Goal: Find specific page/section: Find specific page/section

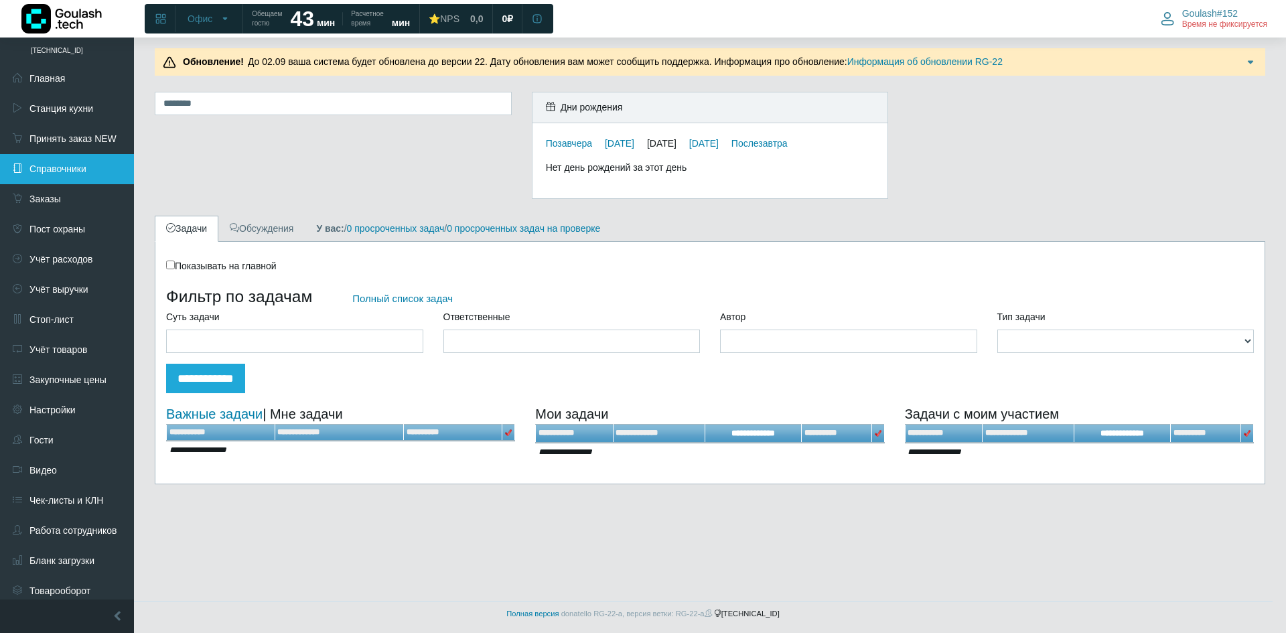
click at [120, 172] on link "Справочники" at bounding box center [67, 169] width 134 height 30
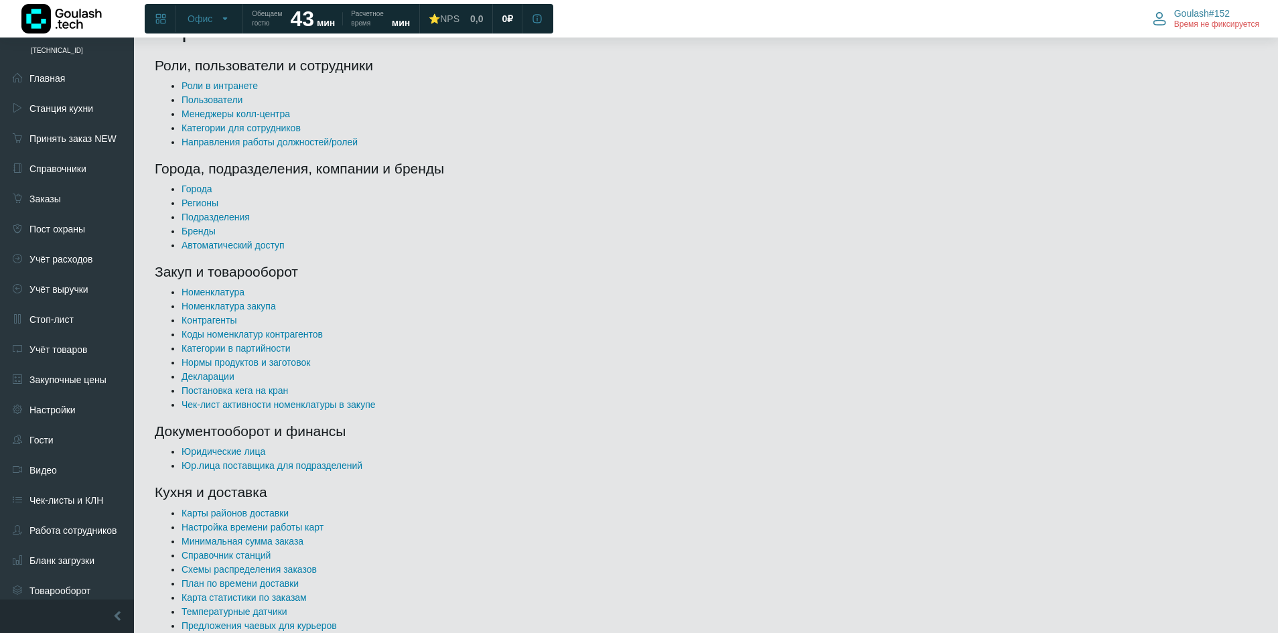
drag, startPoint x: 536, startPoint y: 163, endPoint x: 534, endPoint y: 280, distance: 116.6
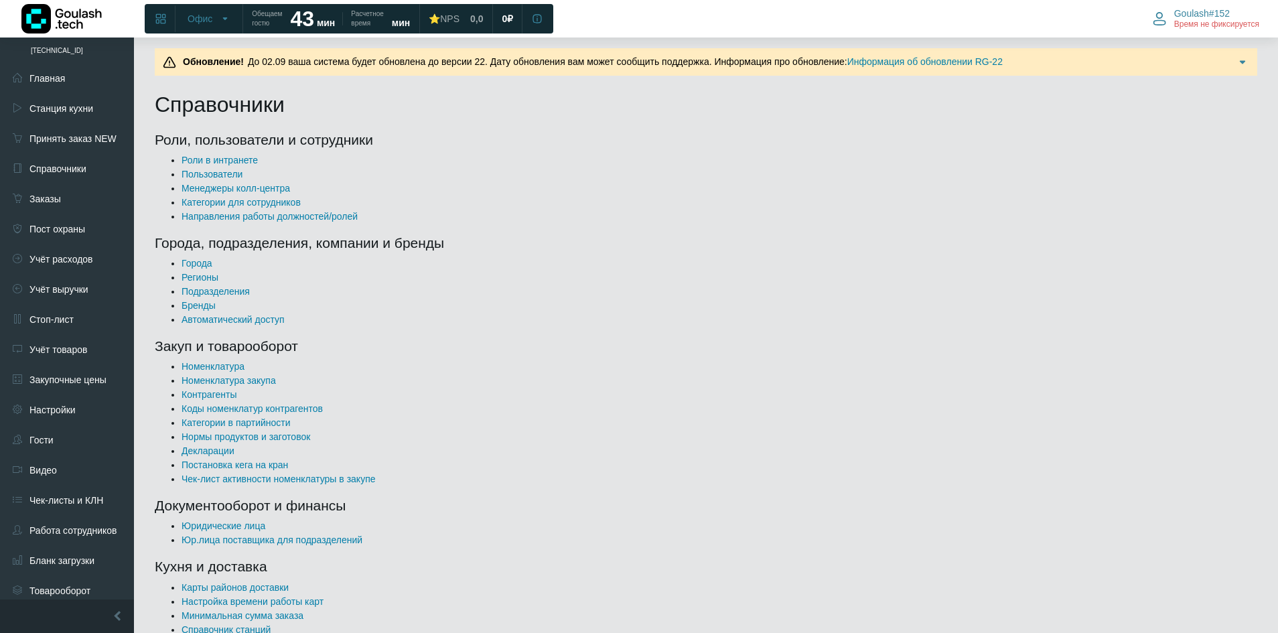
drag, startPoint x: 548, startPoint y: 309, endPoint x: 409, endPoint y: 105, distance: 246.7
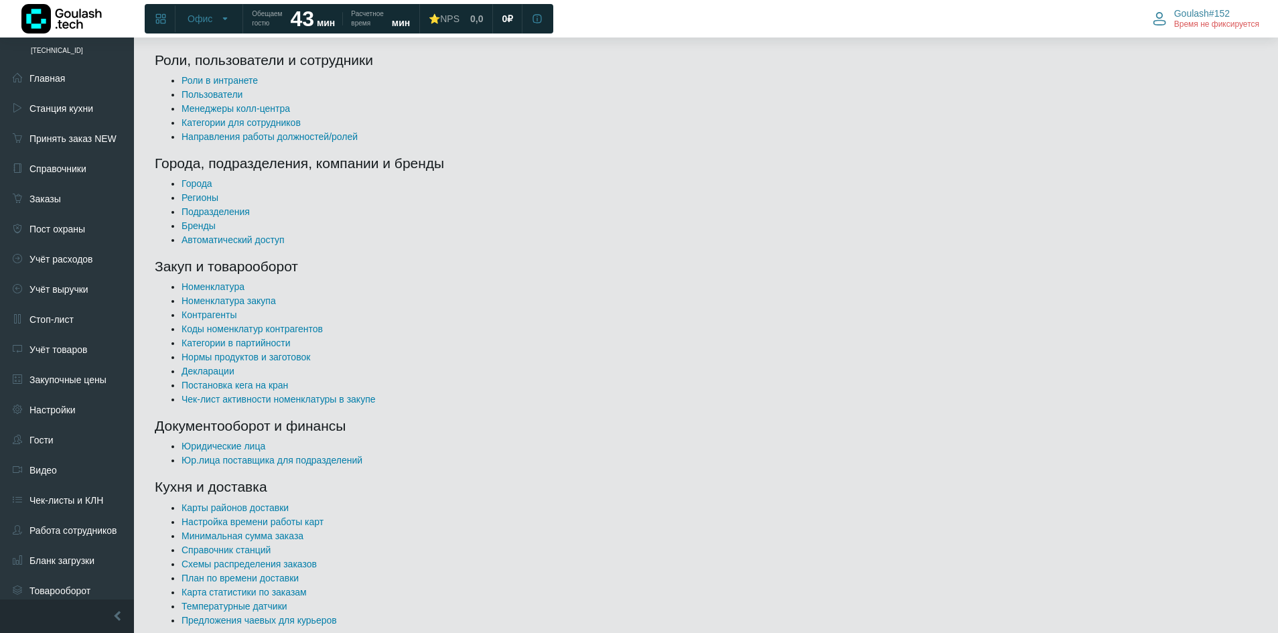
drag, startPoint x: 364, startPoint y: 338, endPoint x: 345, endPoint y: 442, distance: 106.3
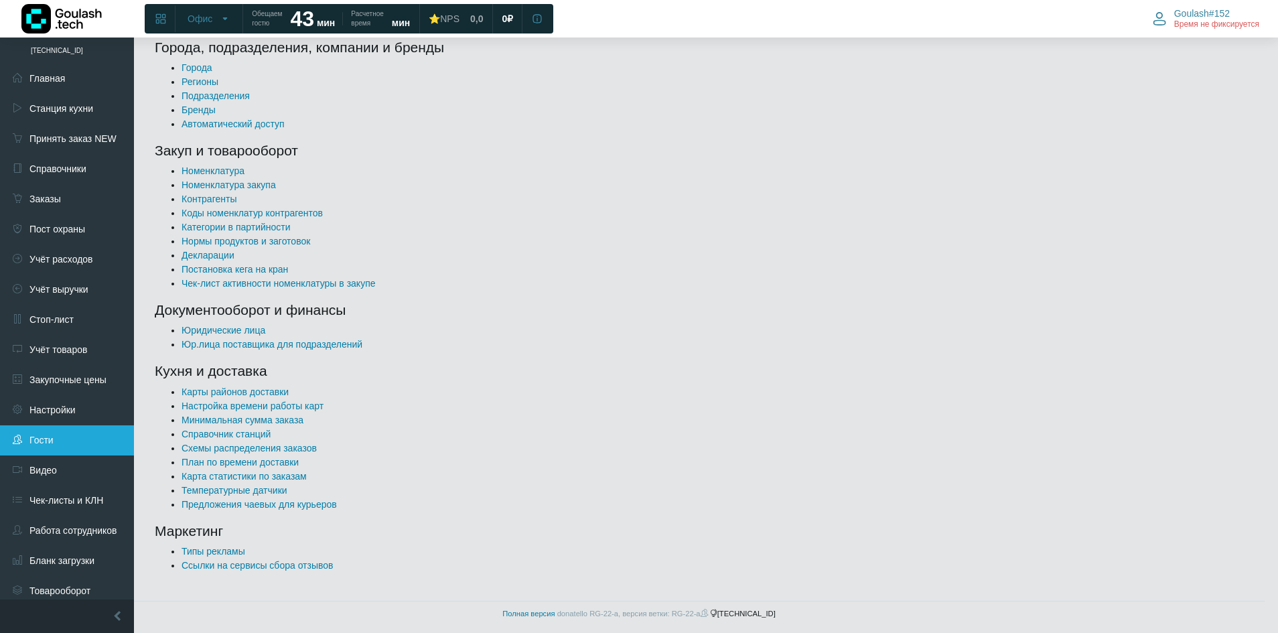
click at [67, 453] on link "Гости" at bounding box center [67, 440] width 134 height 30
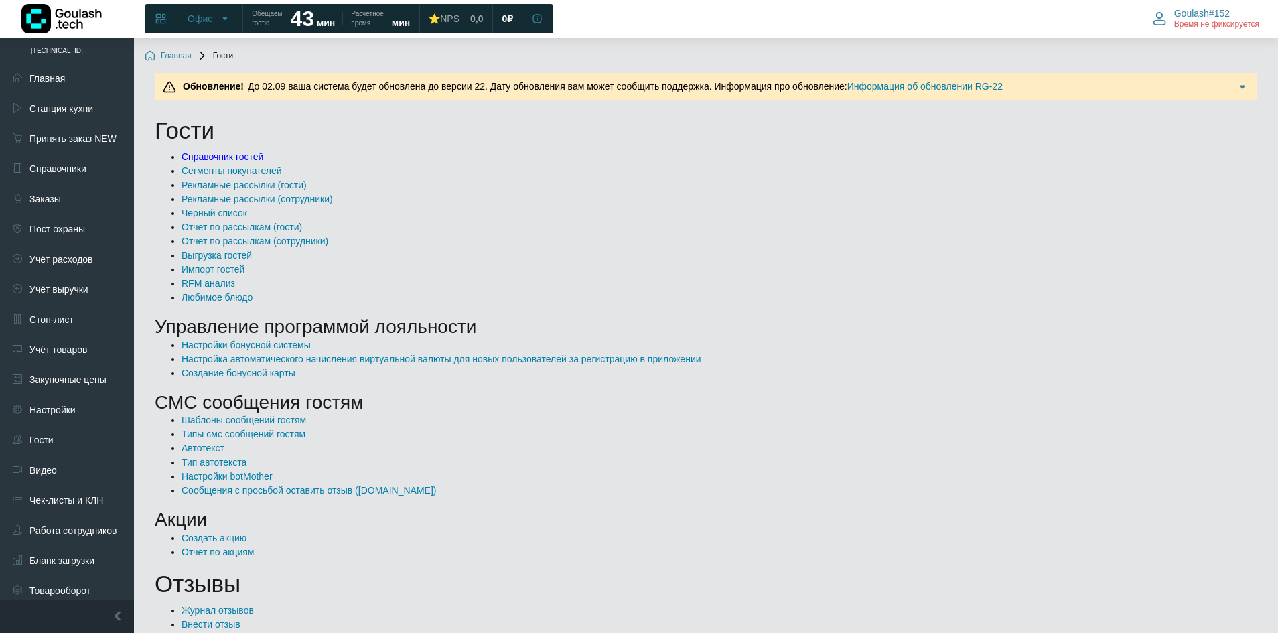
click at [217, 155] on link "Справочник гостей" at bounding box center [222, 156] width 82 height 11
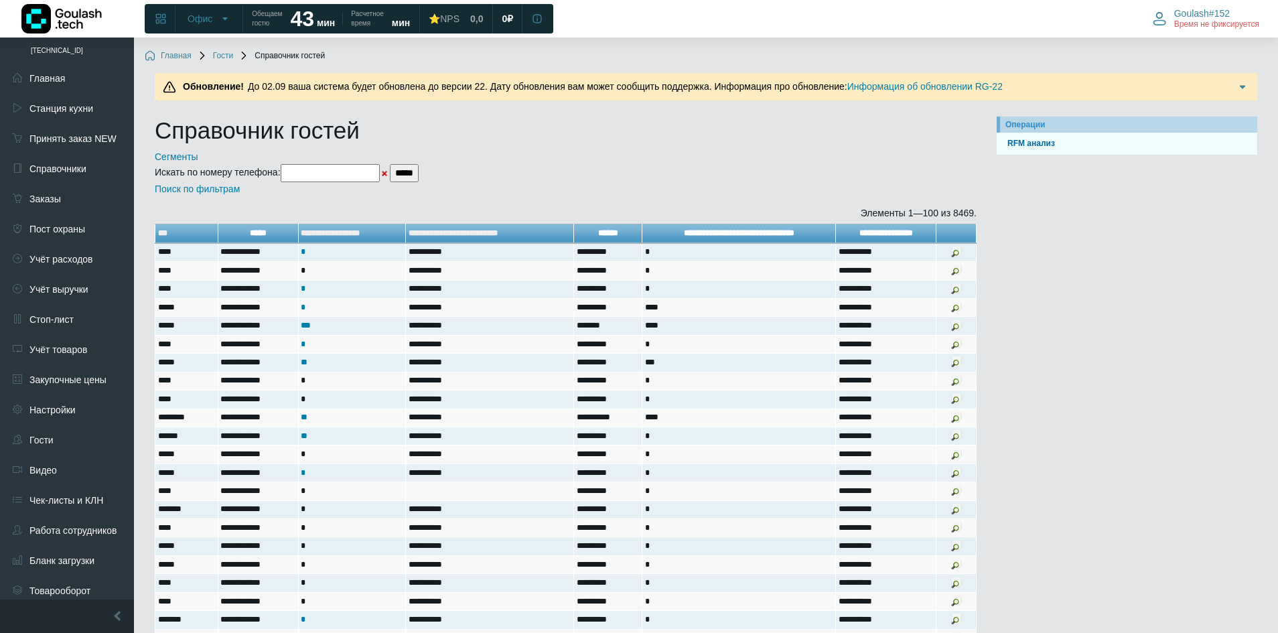
click at [377, 180] on input"] "text" at bounding box center [330, 173] width 99 height 18
paste input"] "**********"
type input"] "**********"
click at [419, 169] on input "*****" at bounding box center [404, 173] width 29 height 18
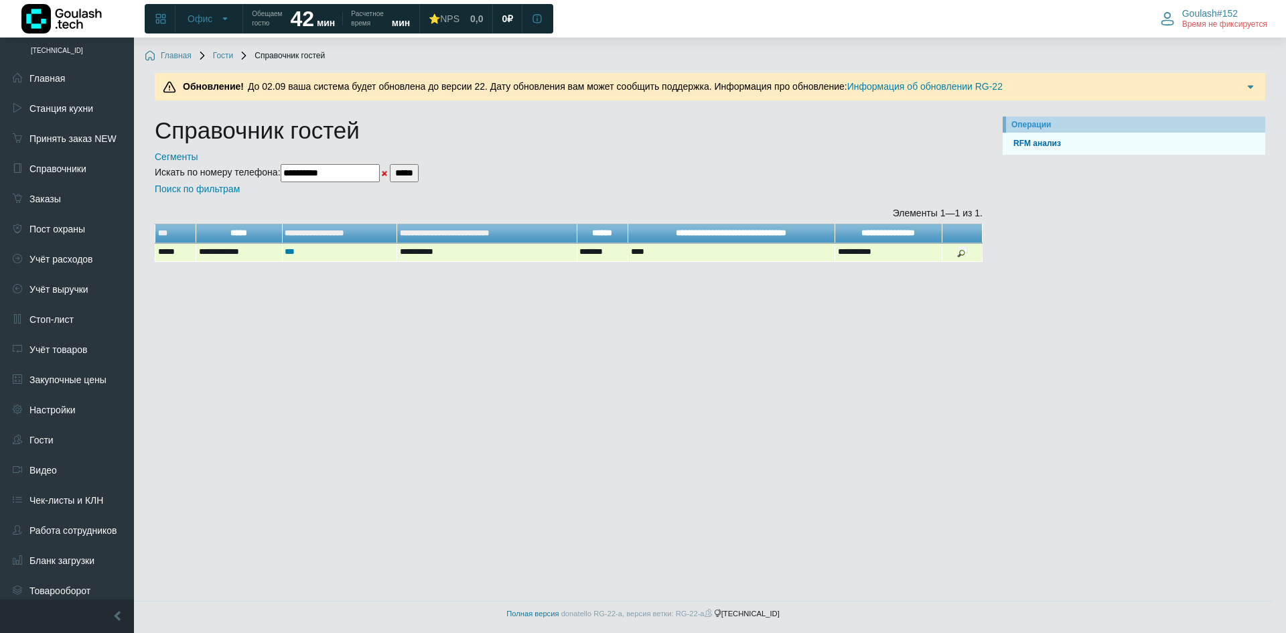
click at [956, 256] on td at bounding box center [962, 252] width 40 height 19
click at [964, 256] on img at bounding box center [962, 251] width 11 height 11
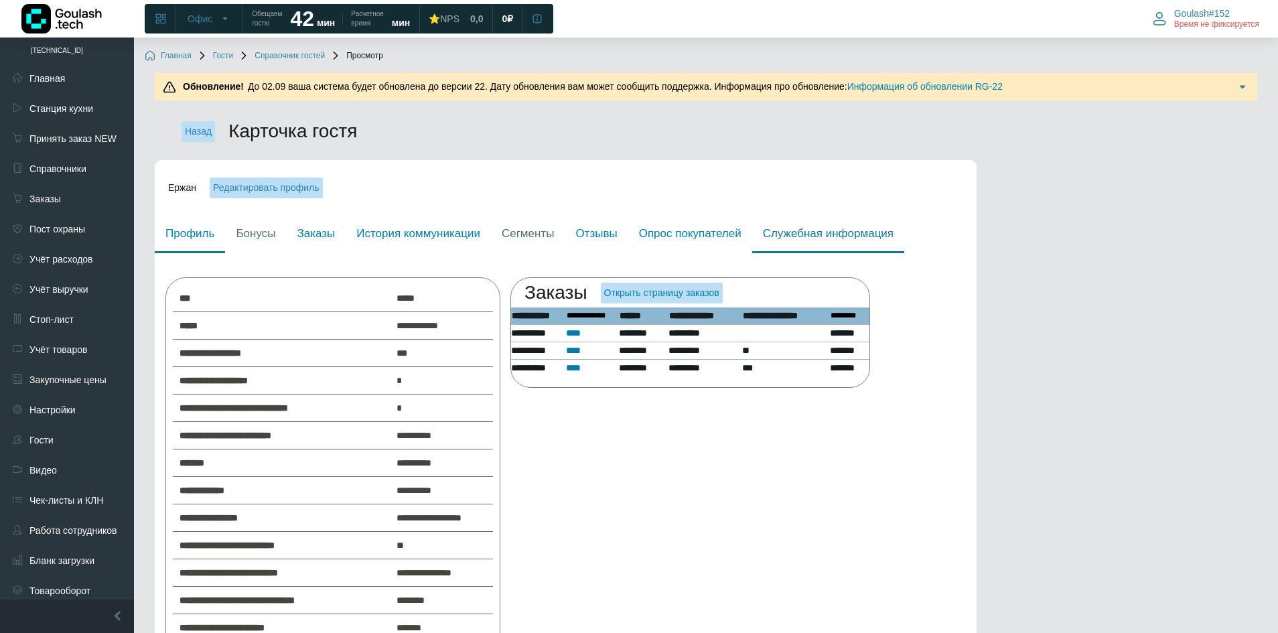
click at [774, 236] on link "Служебная информация" at bounding box center [828, 235] width 152 height 38
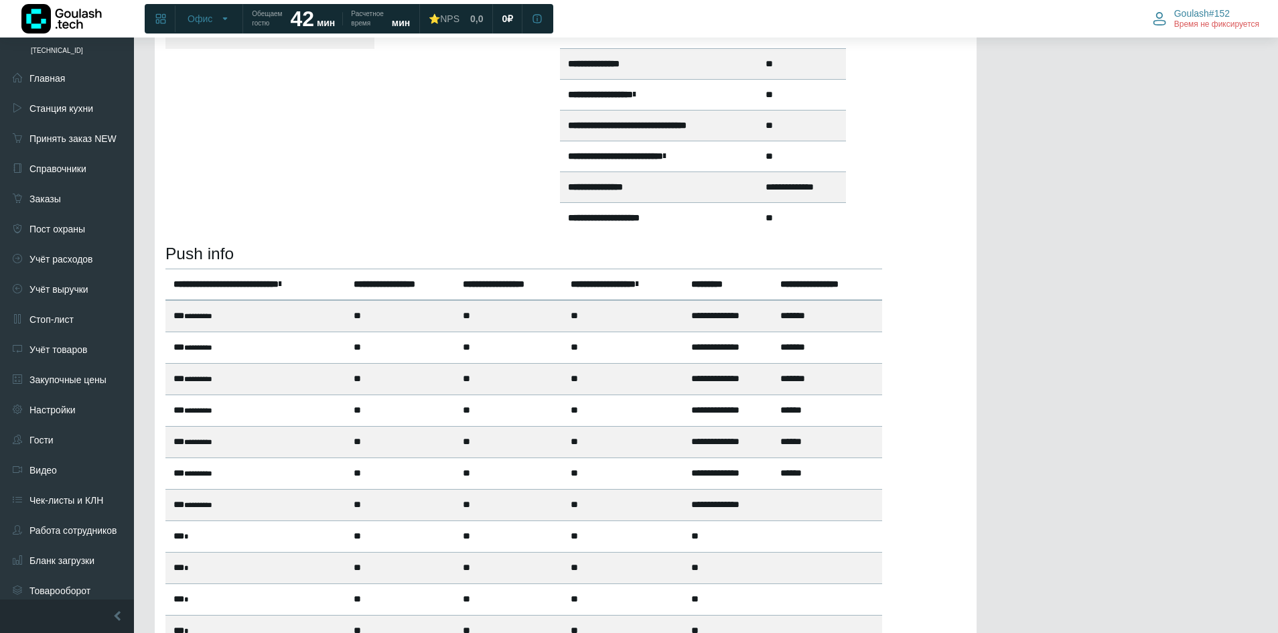
scroll to position [29, 0]
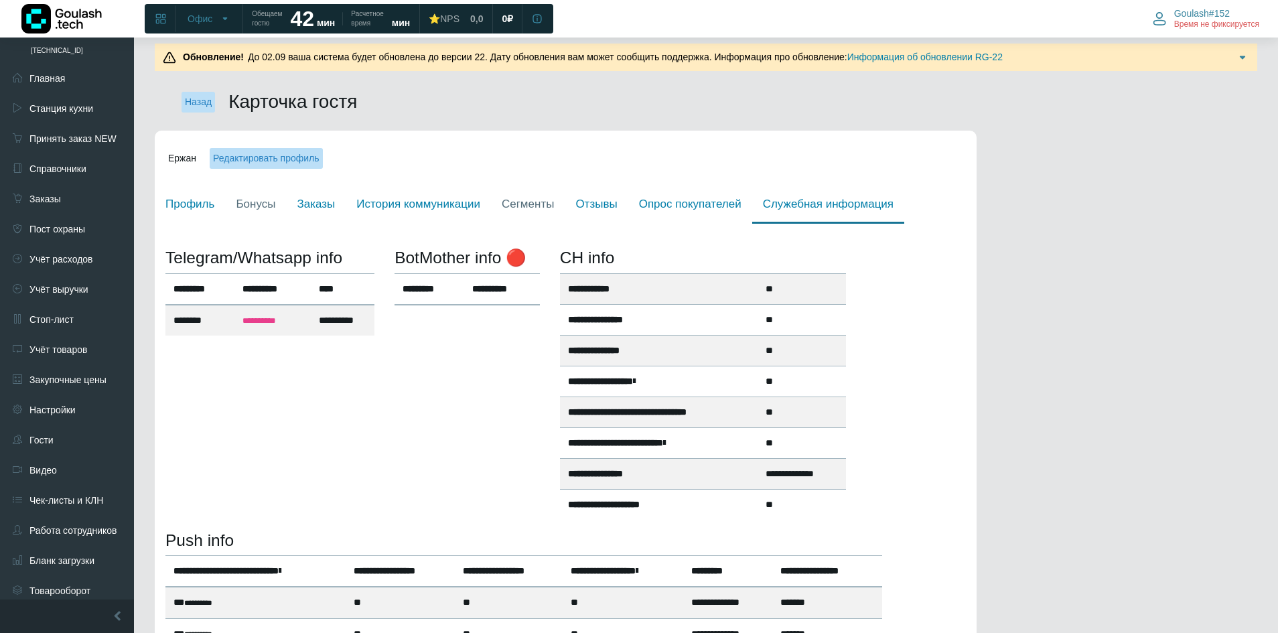
drag, startPoint x: 596, startPoint y: 256, endPoint x: 556, endPoint y: 221, distance: 53.6
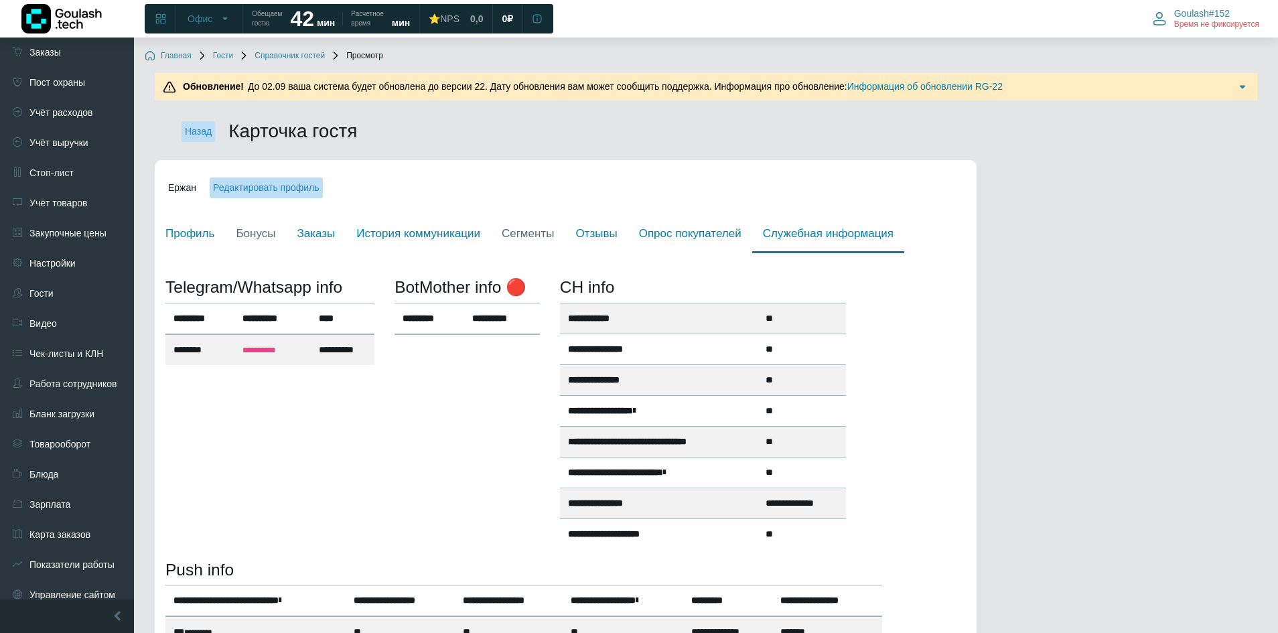
scroll to position [0, 0]
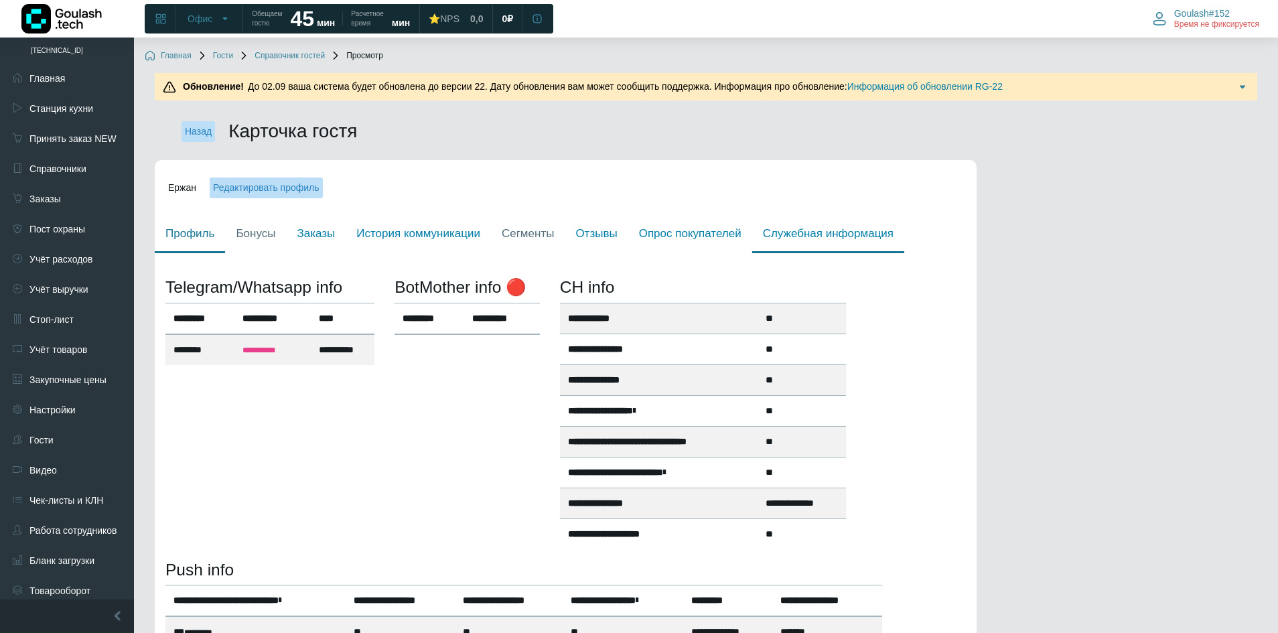
click at [176, 237] on link "Профиль" at bounding box center [190, 235] width 70 height 38
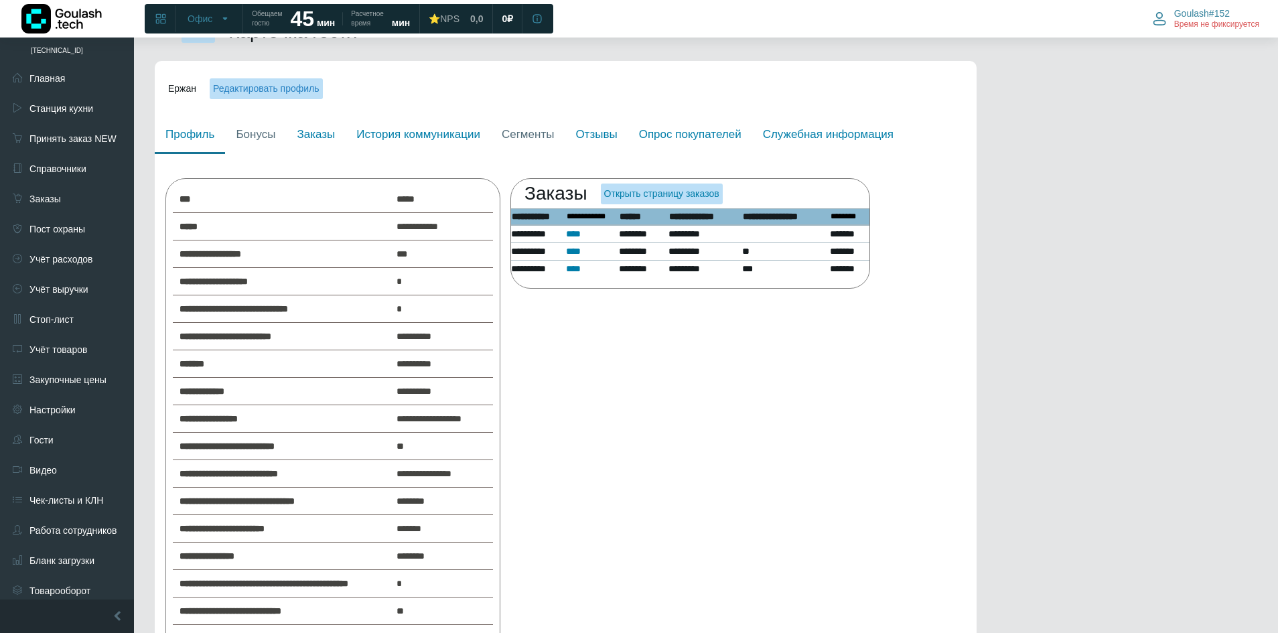
drag, startPoint x: 448, startPoint y: 423, endPoint x: 448, endPoint y: 476, distance: 53.6
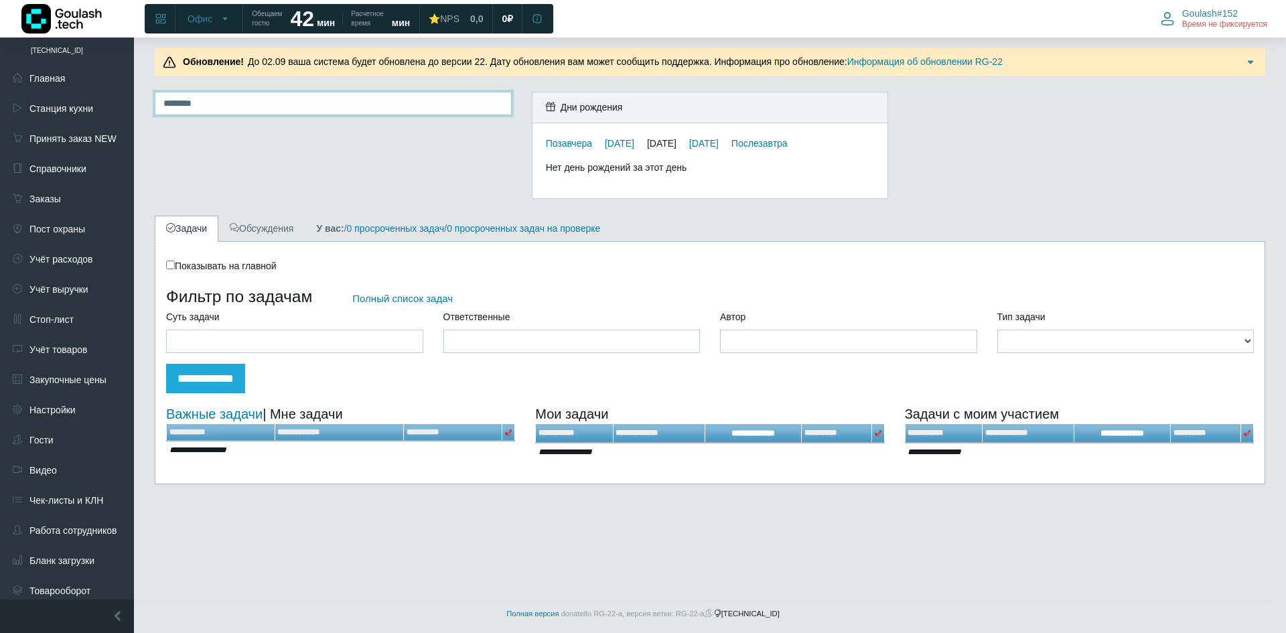
click at [269, 99] on input "search" at bounding box center [333, 103] width 357 height 23
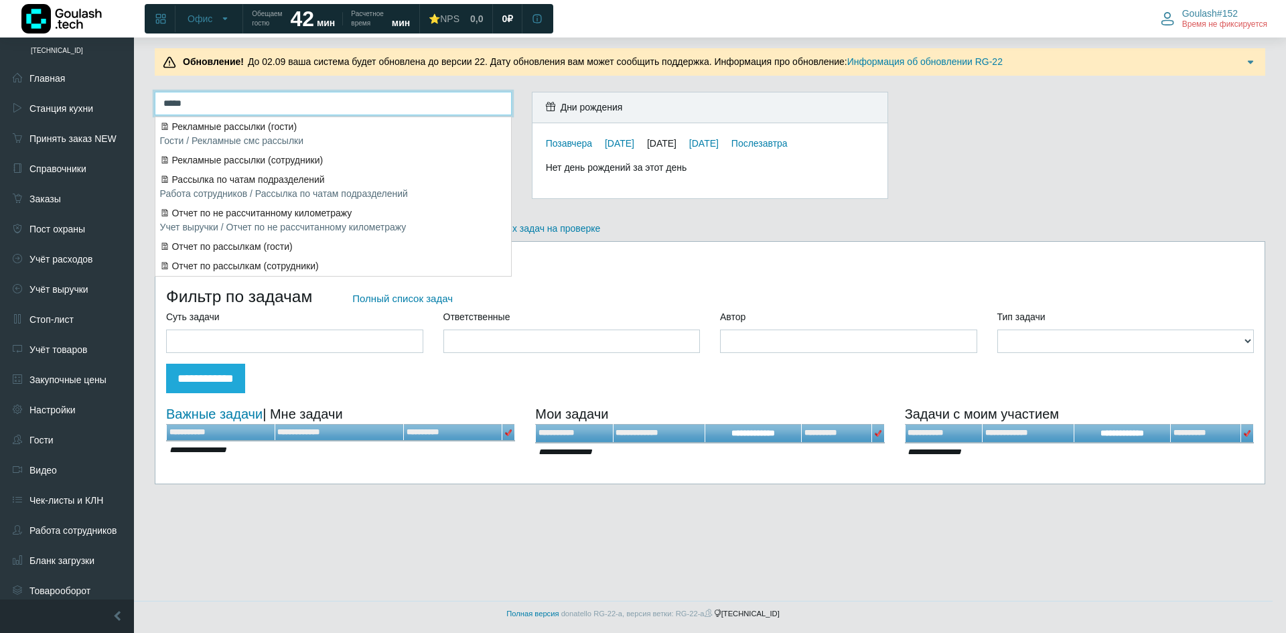
type input "******"
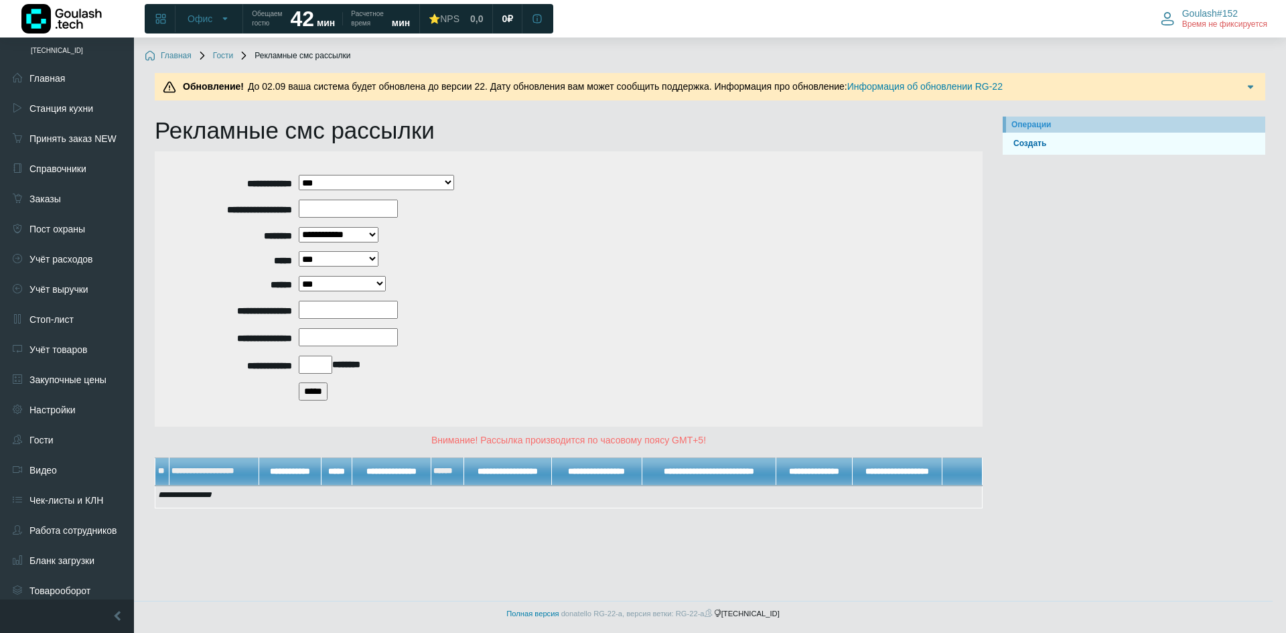
click at [314, 395] on input "*****" at bounding box center [313, 391] width 29 height 18
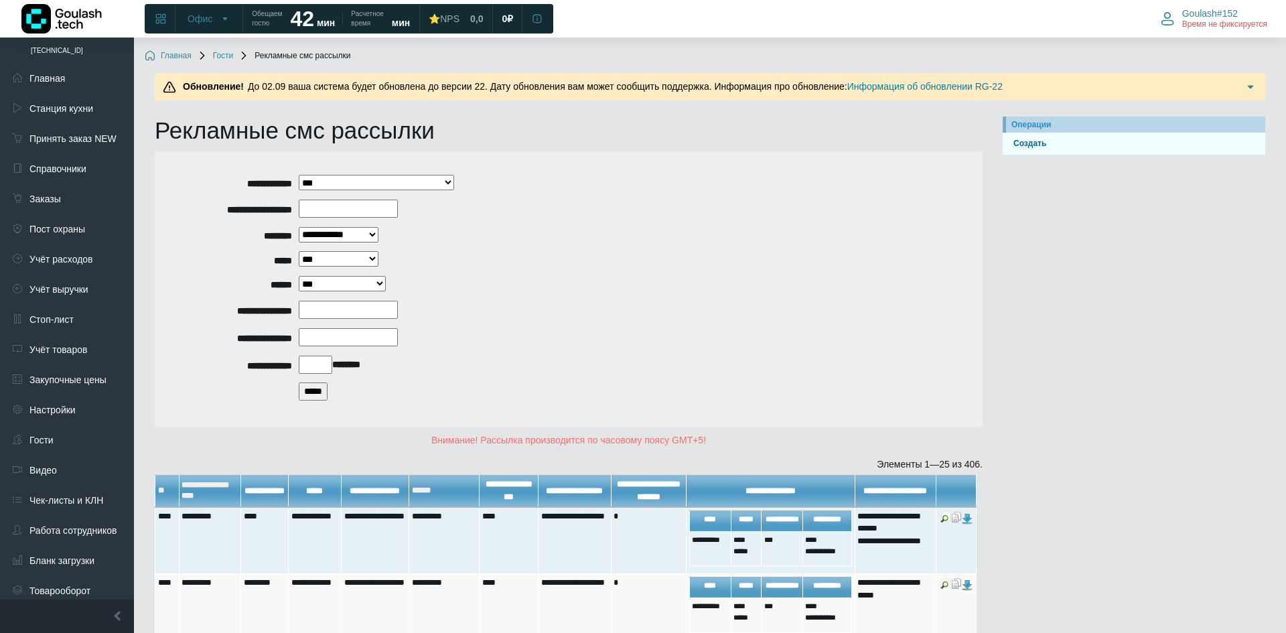
drag, startPoint x: 674, startPoint y: 415, endPoint x: 666, endPoint y: 451, distance: 37.2
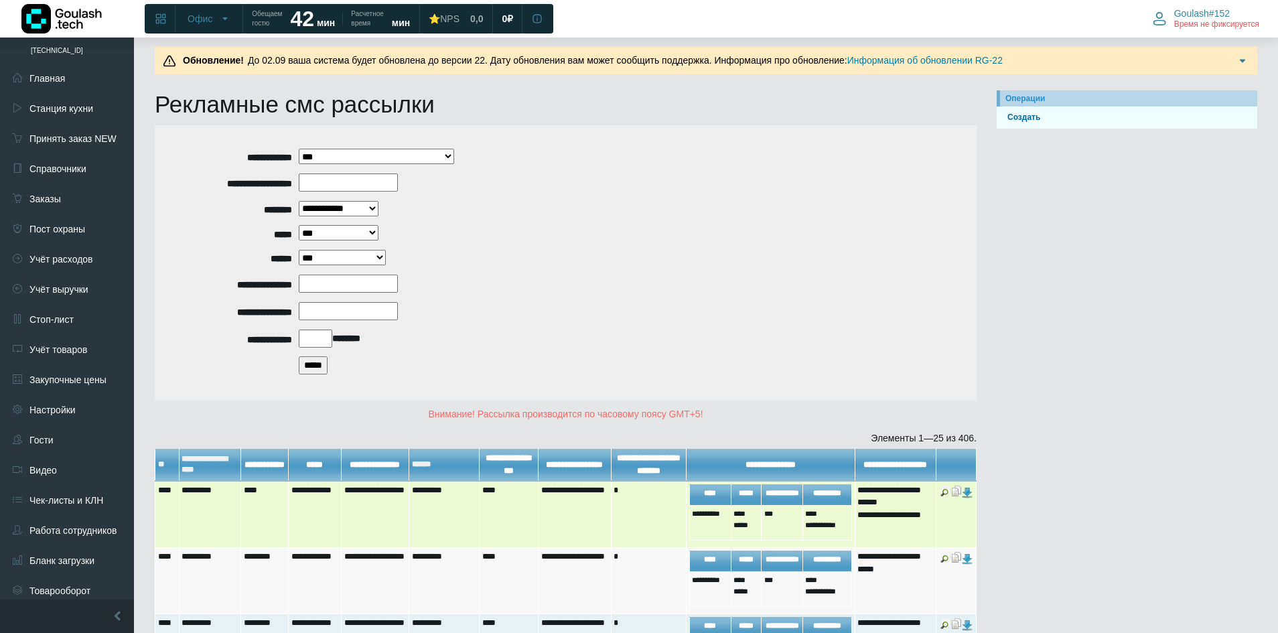
drag, startPoint x: 719, startPoint y: 457, endPoint x: 702, endPoint y: 516, distance: 61.3
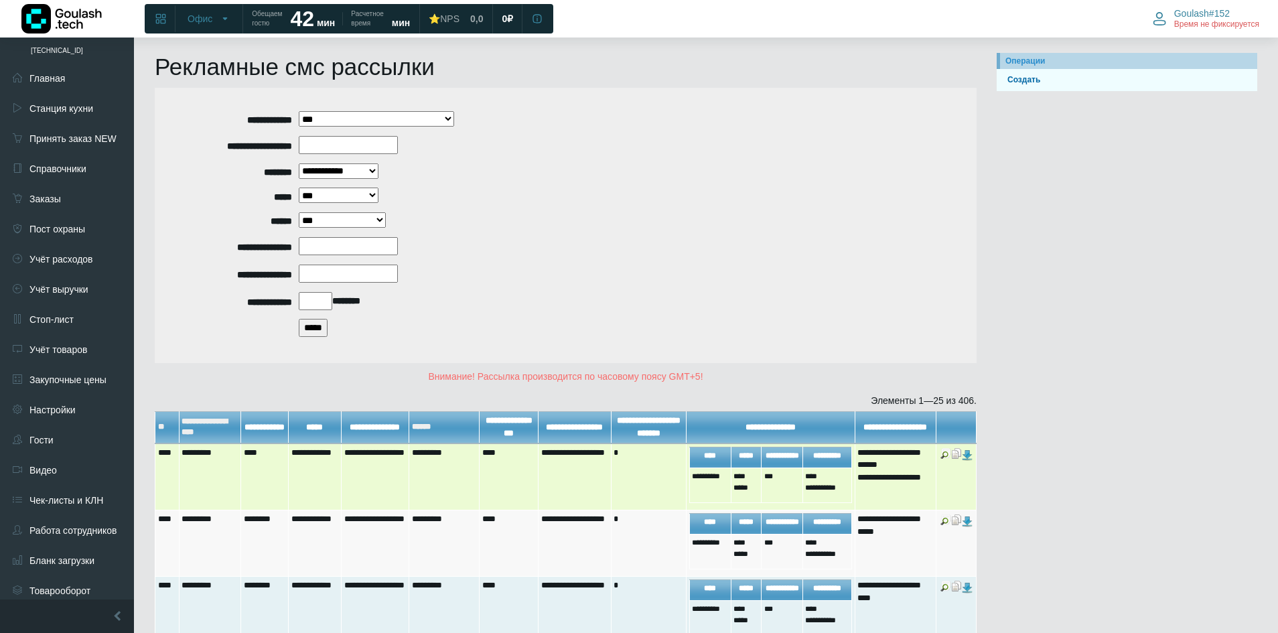
click at [946, 459] on img at bounding box center [945, 453] width 11 height 11
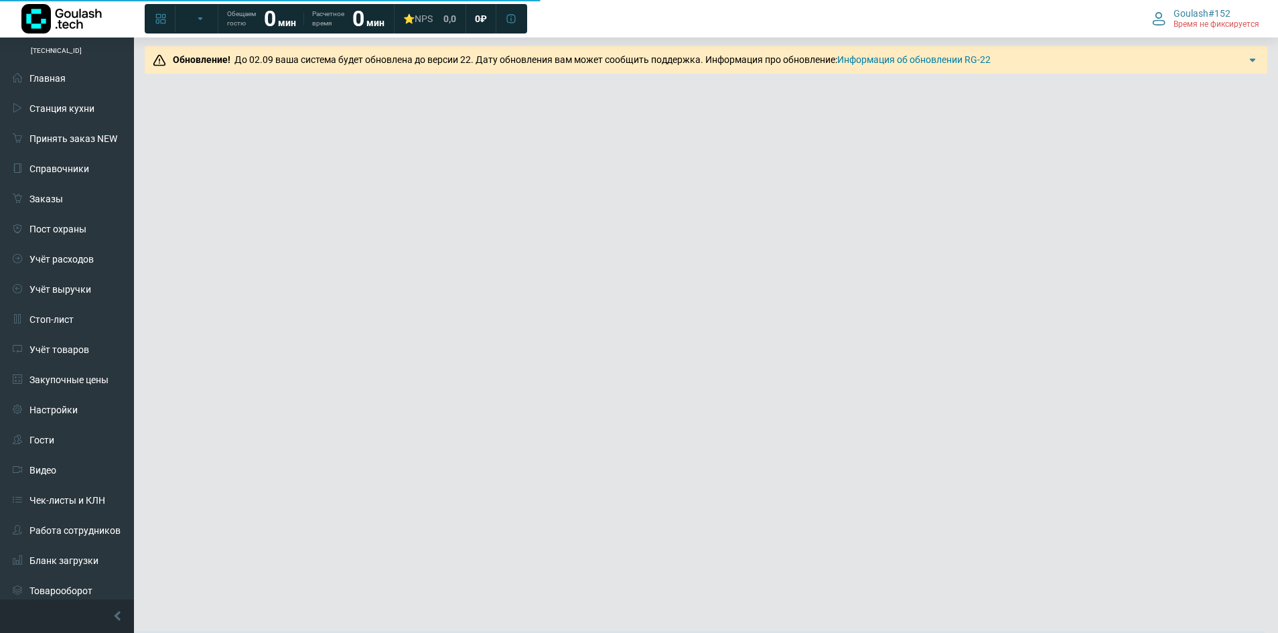
scroll to position [33, 0]
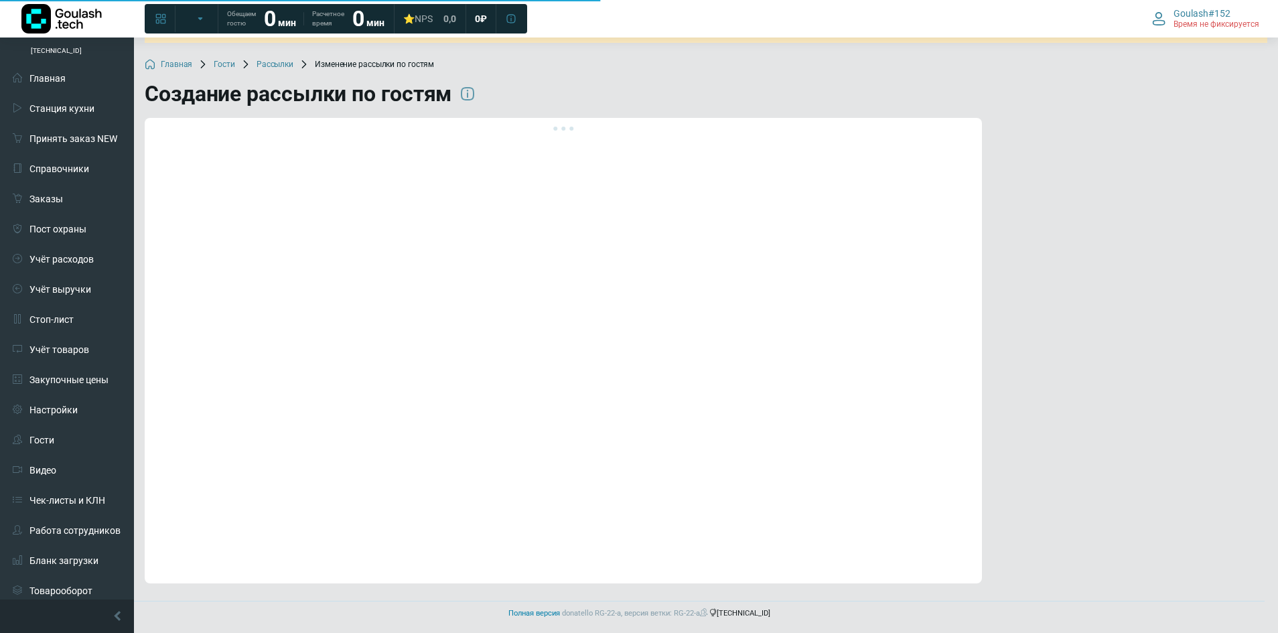
drag, startPoint x: 931, startPoint y: 380, endPoint x: 929, endPoint y: 435, distance: 55.0
drag, startPoint x: 889, startPoint y: 386, endPoint x: 866, endPoint y: 466, distance: 83.7
drag, startPoint x: 832, startPoint y: 329, endPoint x: 812, endPoint y: 390, distance: 64.2
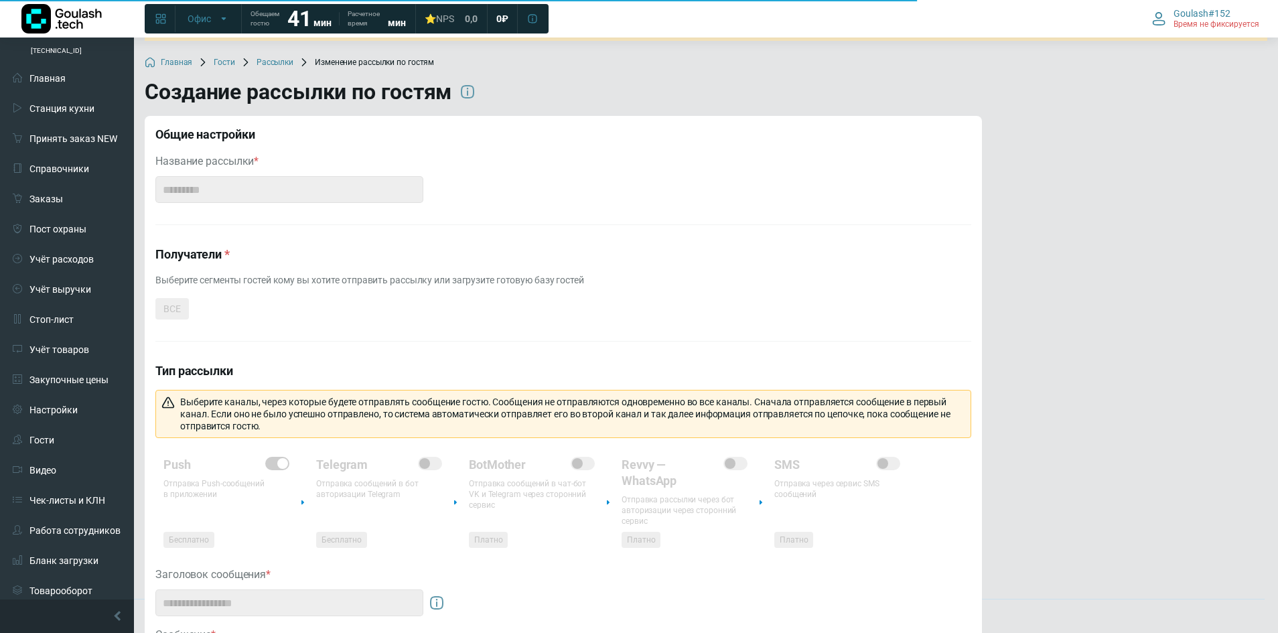
drag, startPoint x: 811, startPoint y: 315, endPoint x: 793, endPoint y: 386, distance: 72.6
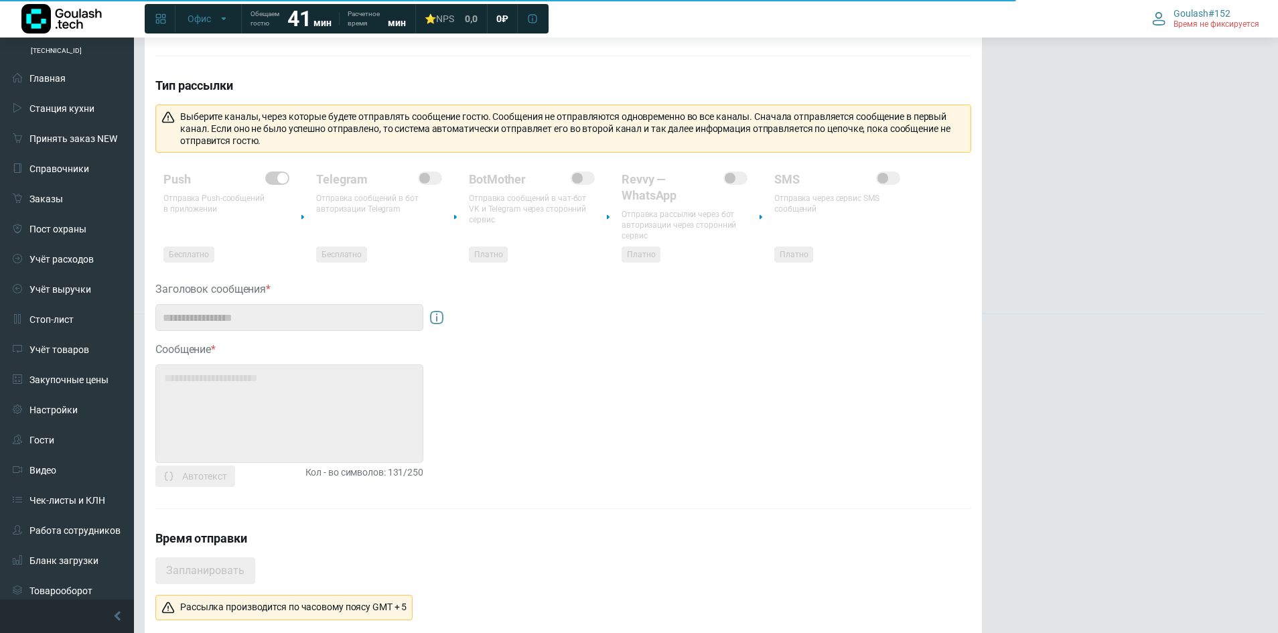
drag, startPoint x: 831, startPoint y: 342, endPoint x: 818, endPoint y: 416, distance: 74.9
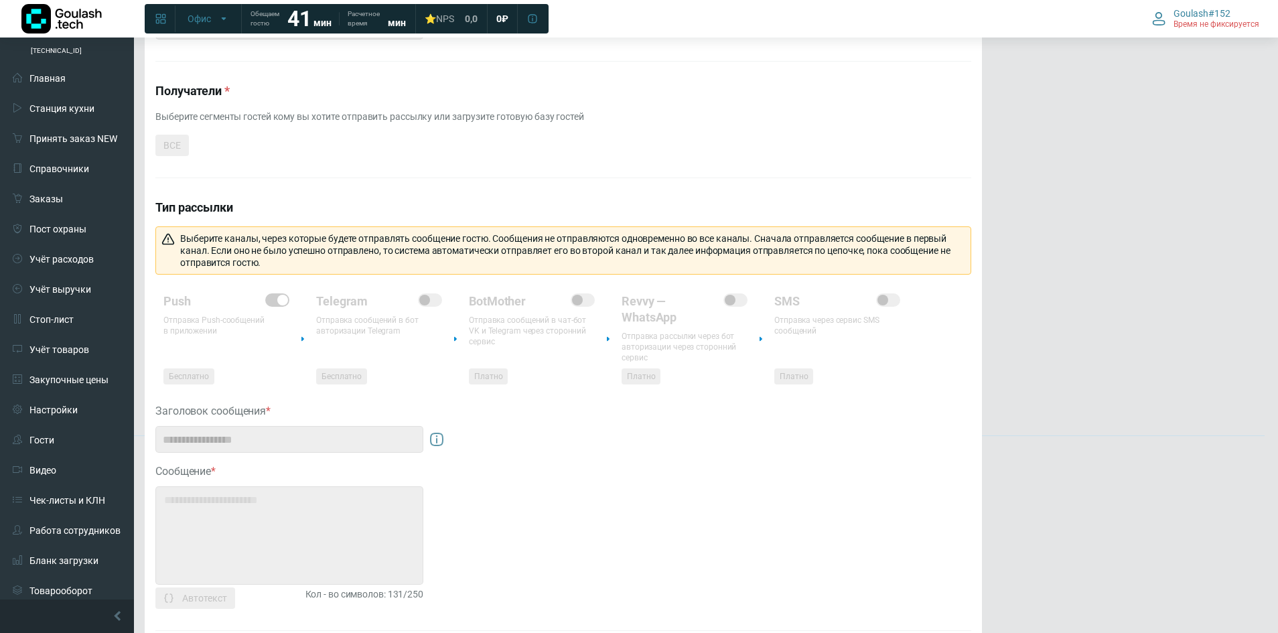
drag, startPoint x: 814, startPoint y: 403, endPoint x: 766, endPoint y: 274, distance: 138.0
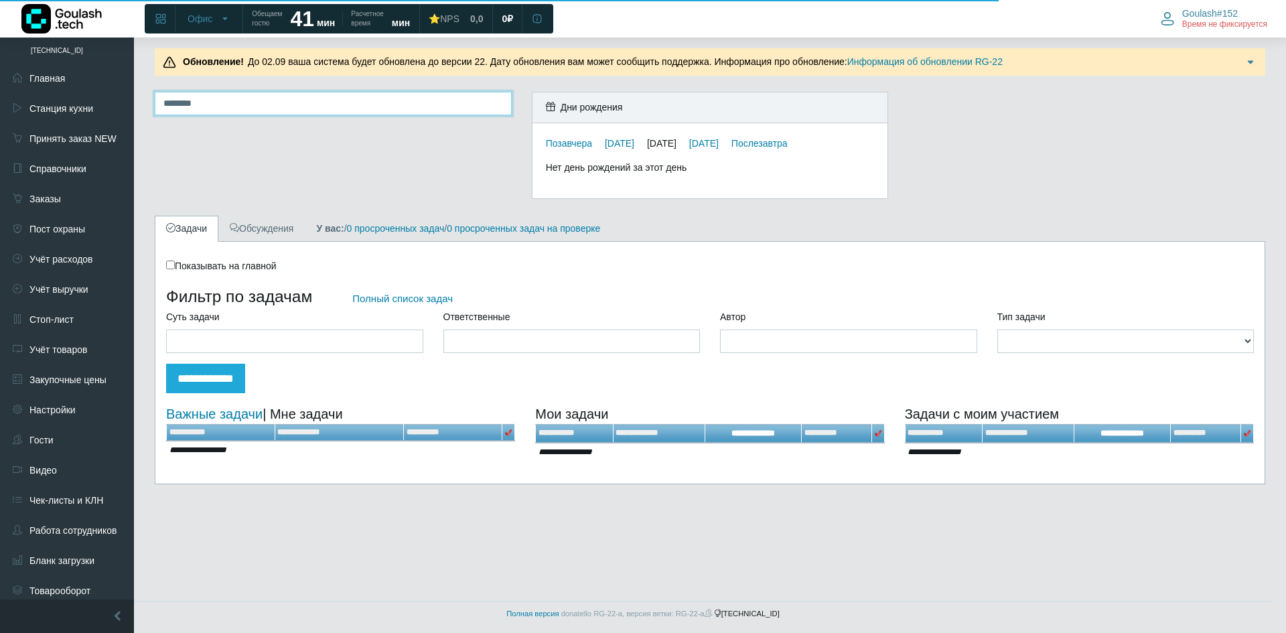
click at [339, 115] on input "search" at bounding box center [333, 103] width 357 height 23
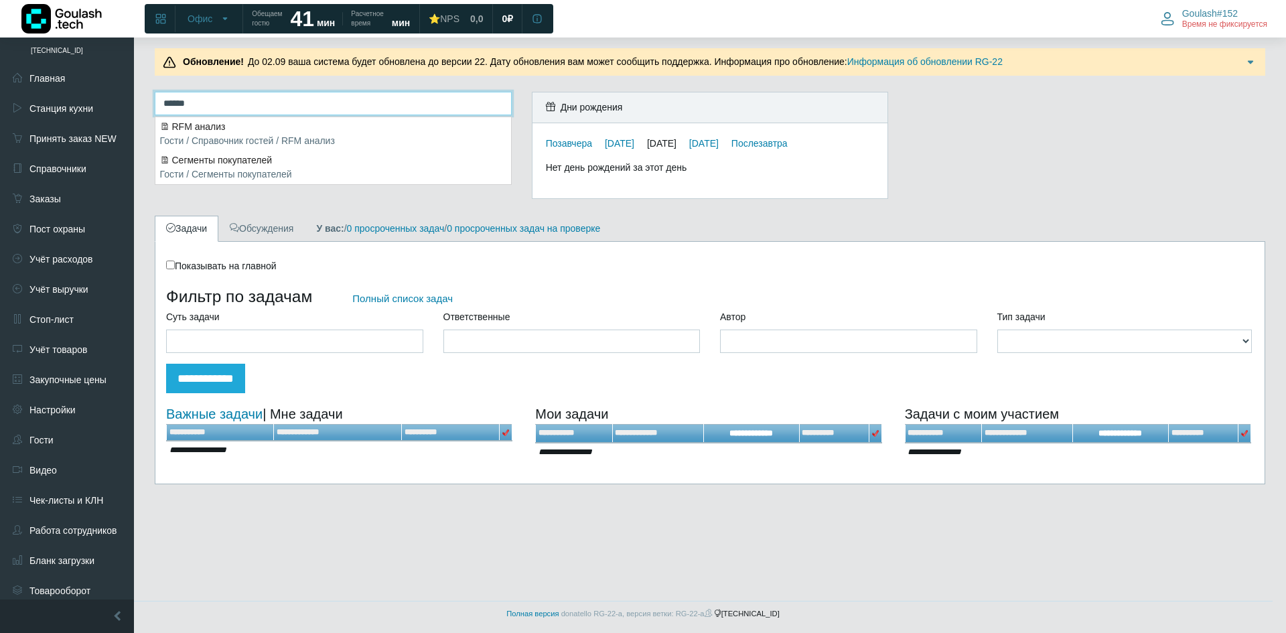
type input "*******"
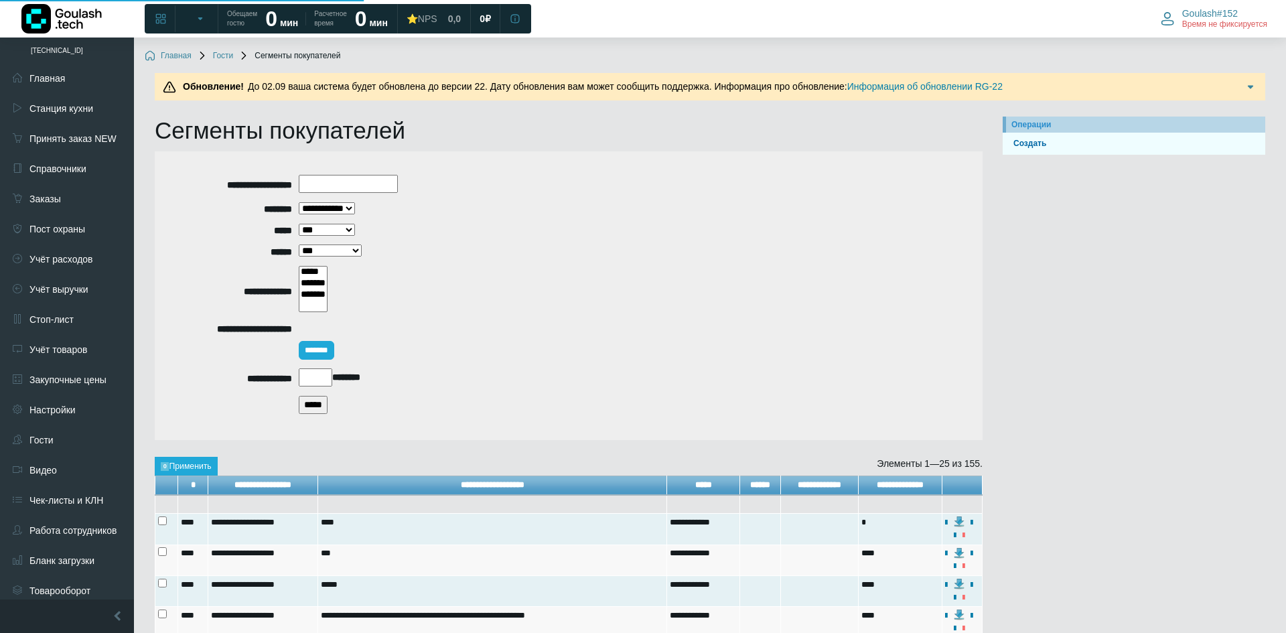
select select
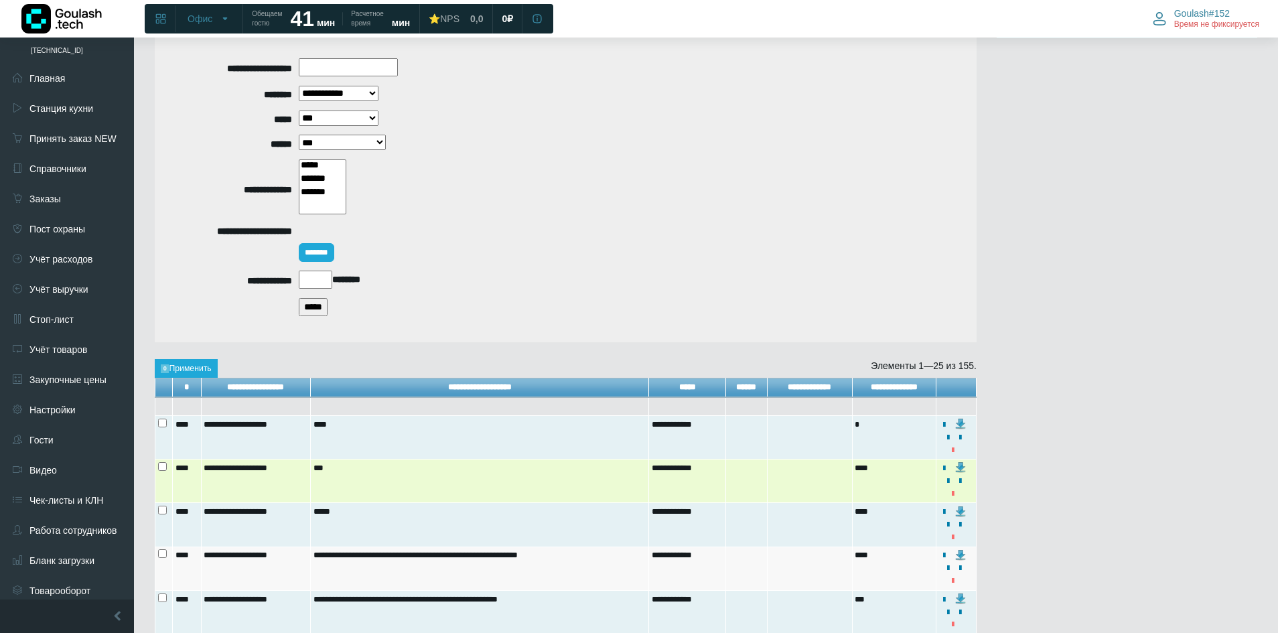
drag, startPoint x: 529, startPoint y: 327, endPoint x: 520, endPoint y: 422, distance: 94.8
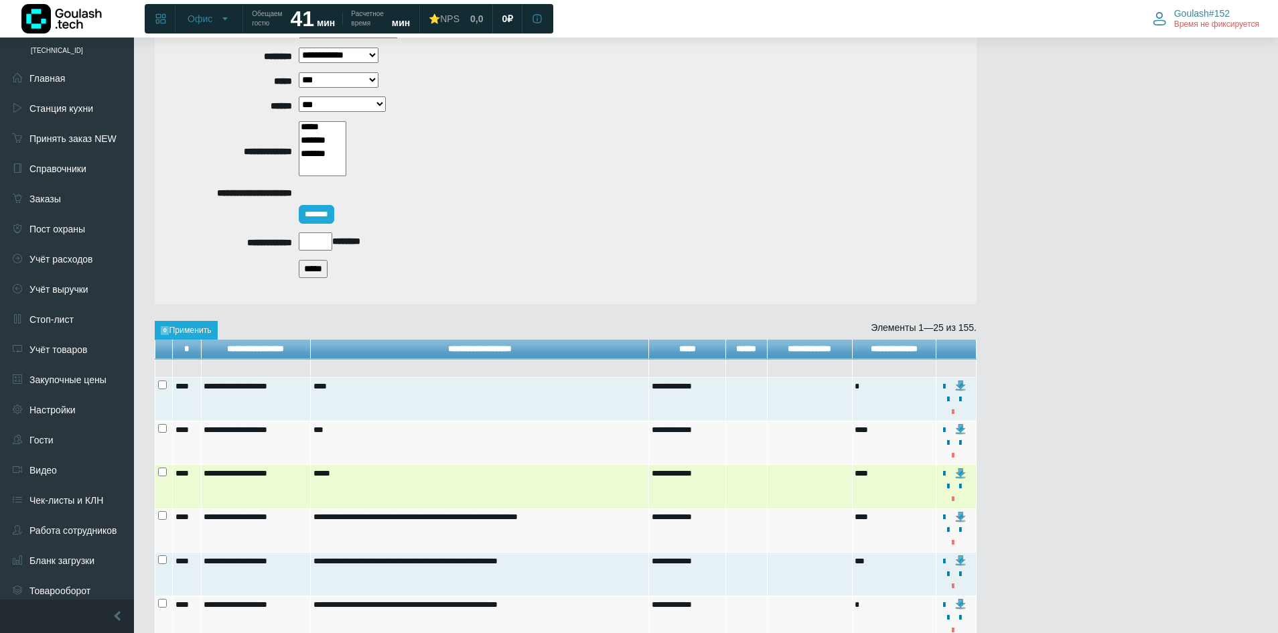
scroll to position [176, 0]
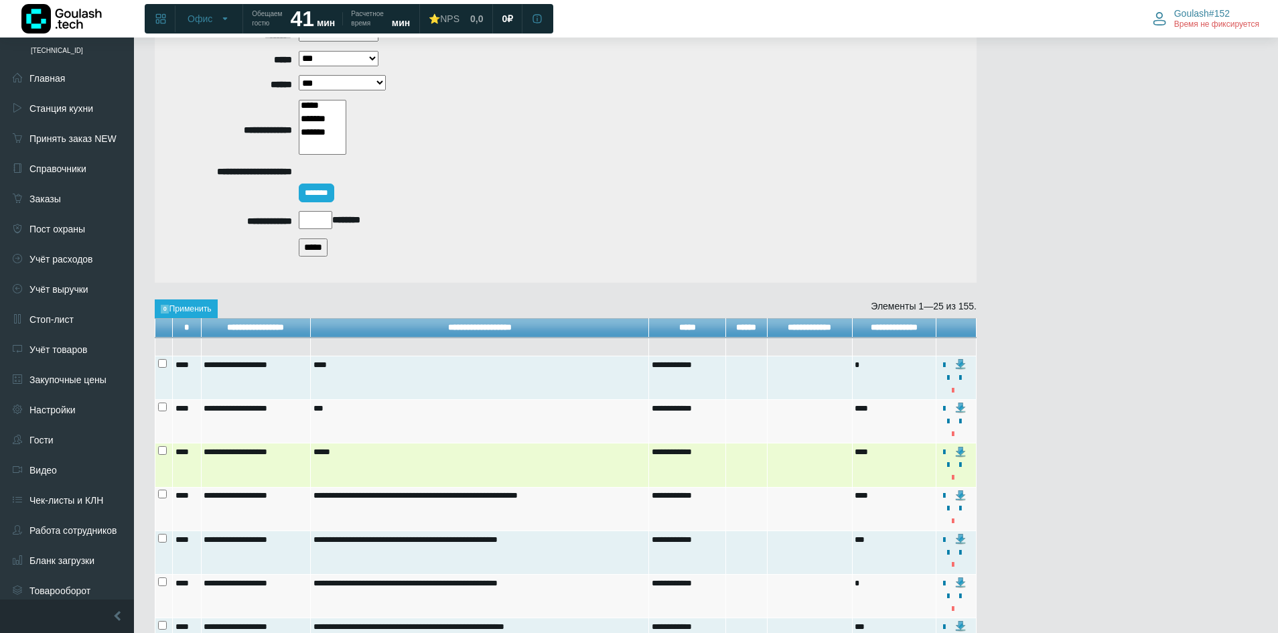
drag, startPoint x: 518, startPoint y: 437, endPoint x: 520, endPoint y: 464, distance: 26.9
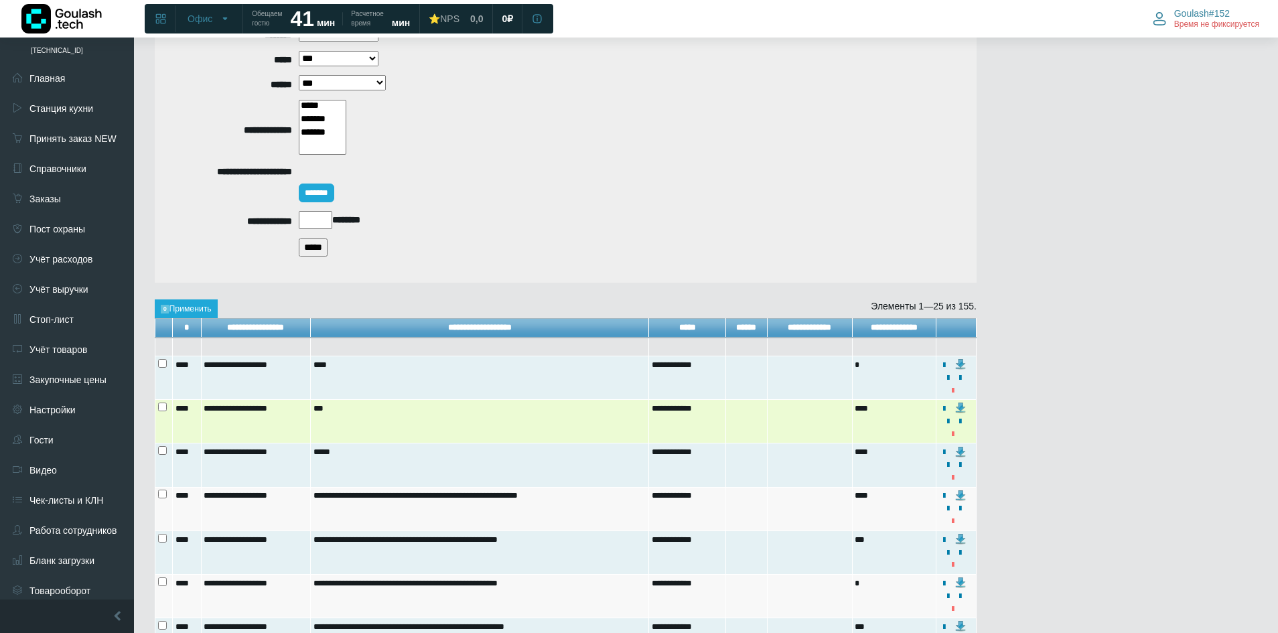
click at [965, 409] on img at bounding box center [960, 407] width 11 height 11
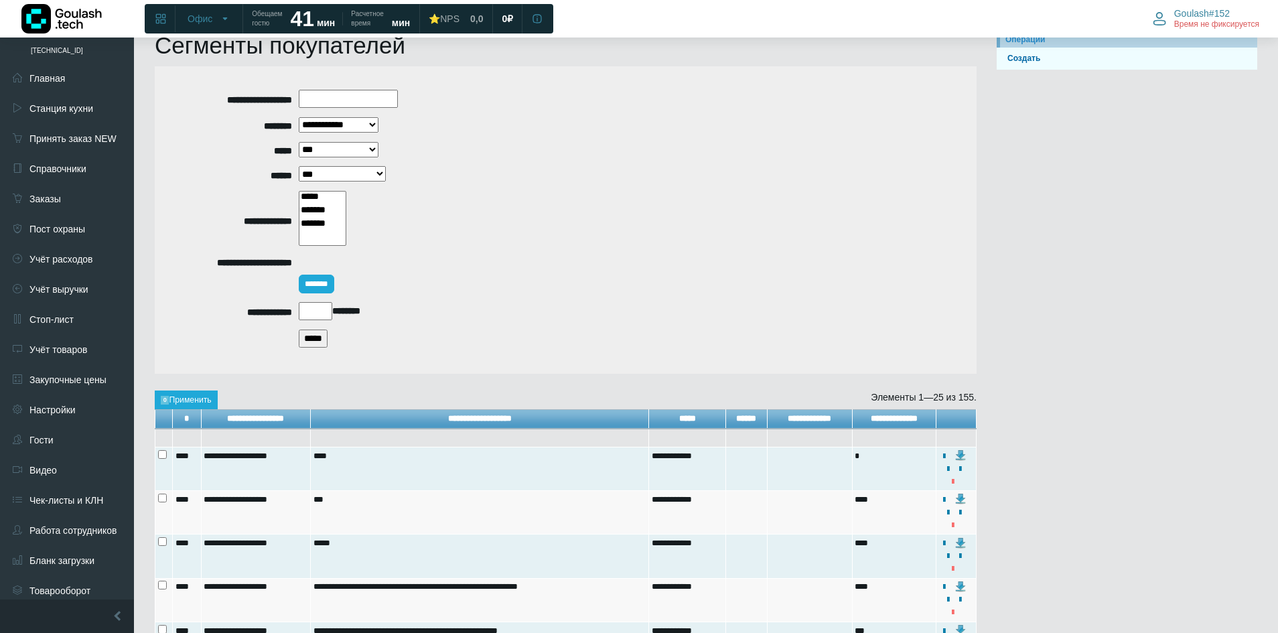
scroll to position [0, 0]
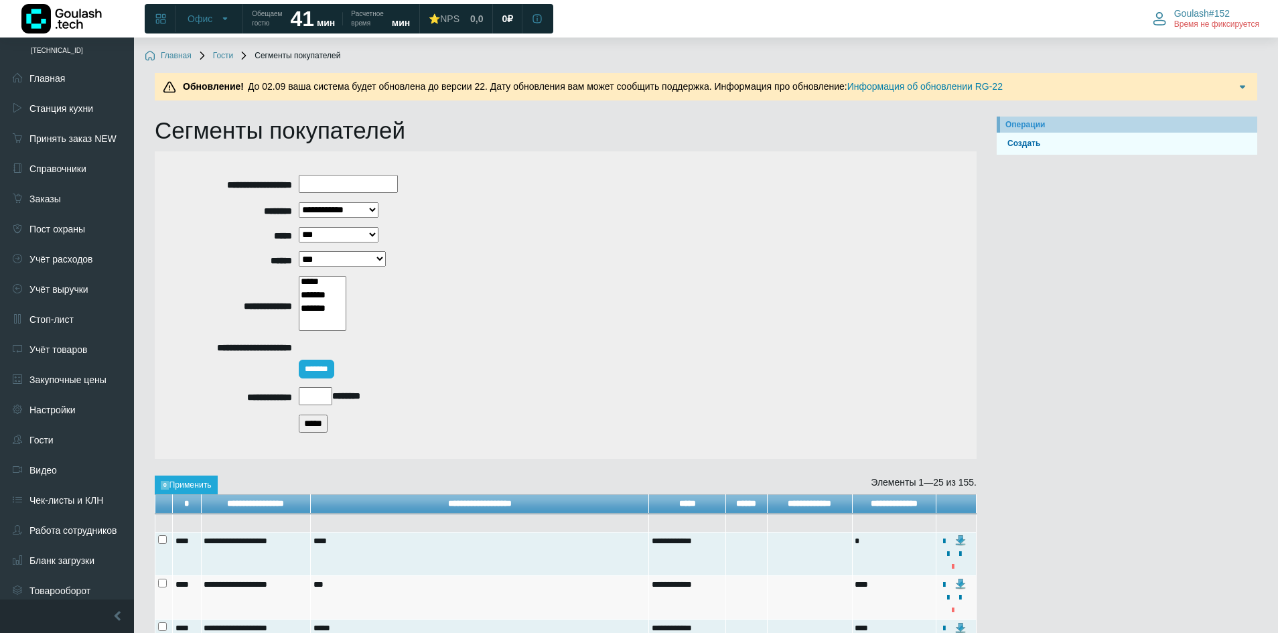
drag, startPoint x: 529, startPoint y: 235, endPoint x: 518, endPoint y: 138, distance: 97.7
